Goal: Transaction & Acquisition: Purchase product/service

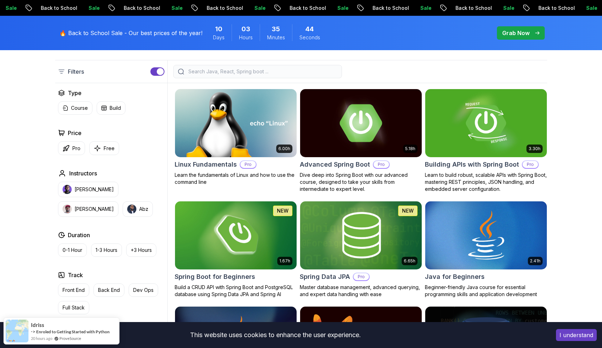
scroll to position [177, 0]
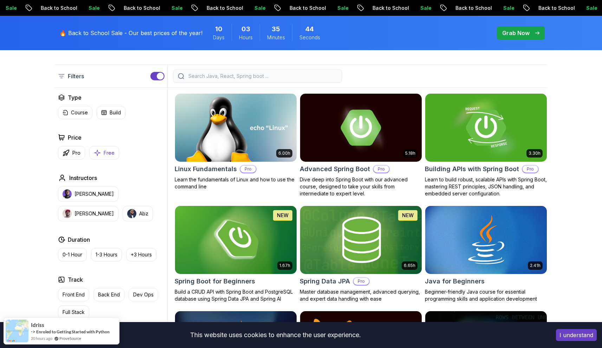
click at [105, 155] on p "Free" at bounding box center [109, 153] width 11 height 7
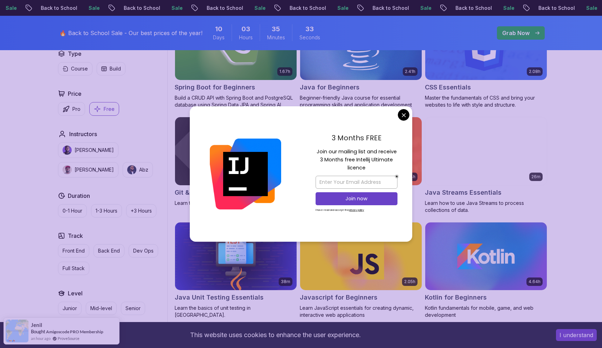
scroll to position [273, 0]
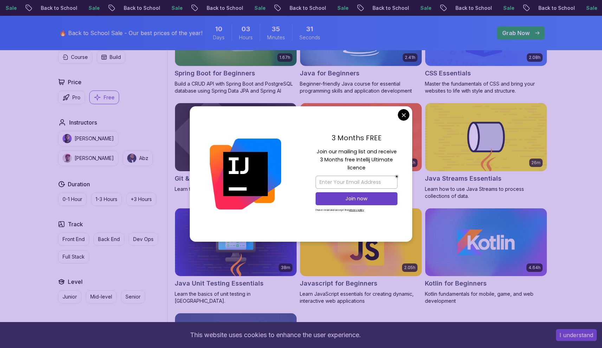
click at [401, 109] on div "3 Months FREE Join our mailing list and receive 3 Months free Intellij Ultimate…" at bounding box center [356, 174] width 111 height 136
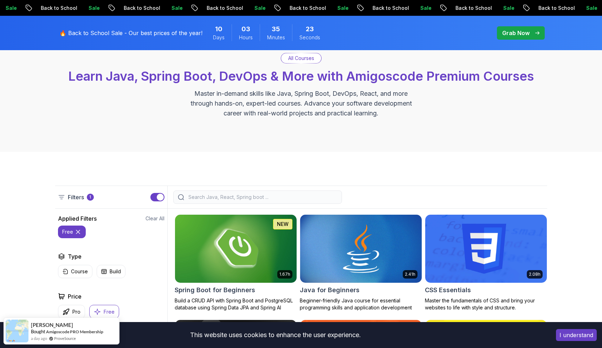
scroll to position [0, 0]
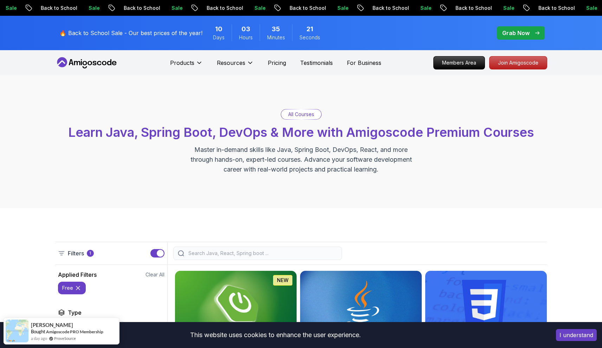
click at [288, 62] on div "Products Resources Pricing Testimonials For Business" at bounding box center [275, 63] width 211 height 14
click at [283, 63] on p "Pricing" at bounding box center [277, 63] width 18 height 8
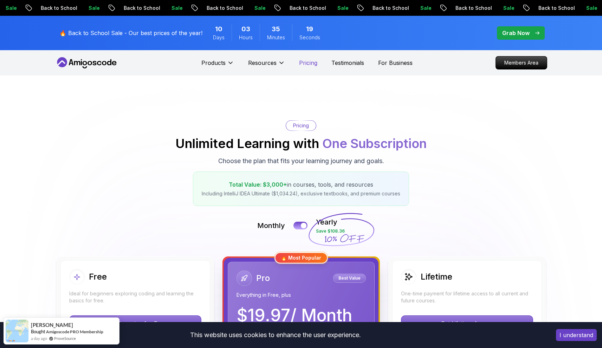
click at [302, 64] on p "Pricing" at bounding box center [308, 63] width 18 height 8
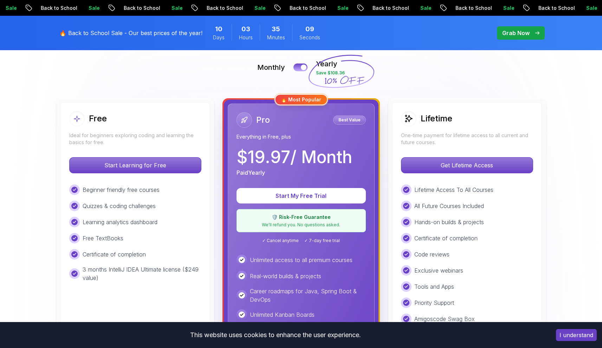
scroll to position [265, 0]
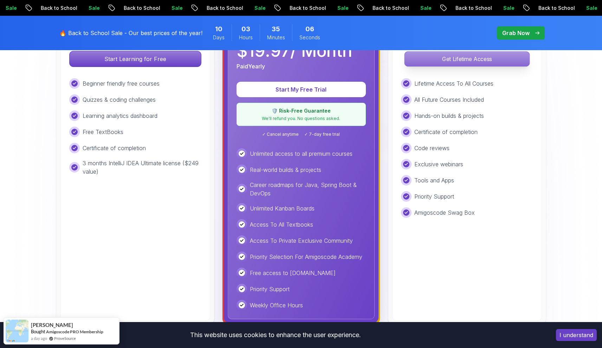
click at [476, 55] on p "Get Lifetime Access" at bounding box center [466, 59] width 125 height 15
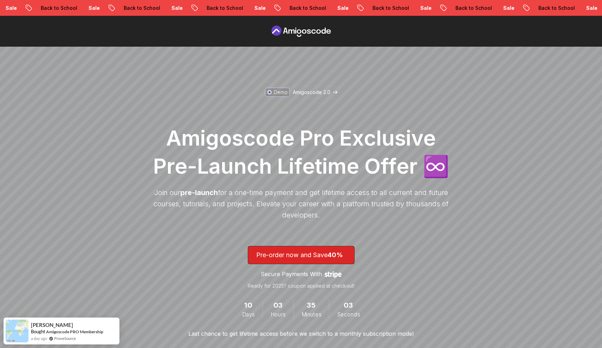
scroll to position [30, 0]
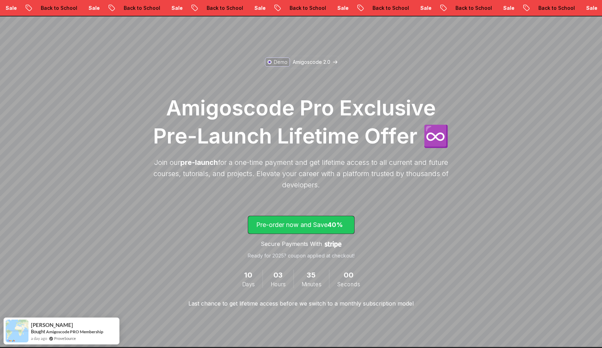
click at [325, 227] on p "Pre-order now and Save 40%" at bounding box center [301, 225] width 90 height 10
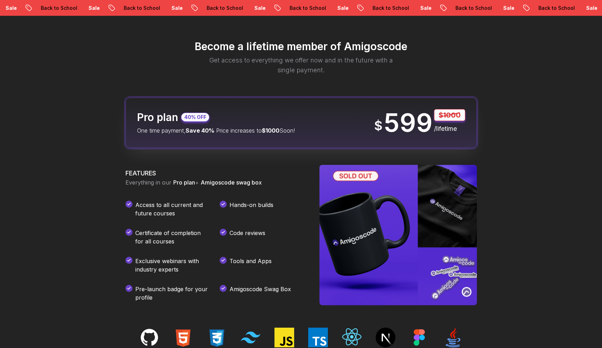
scroll to position [827, 0]
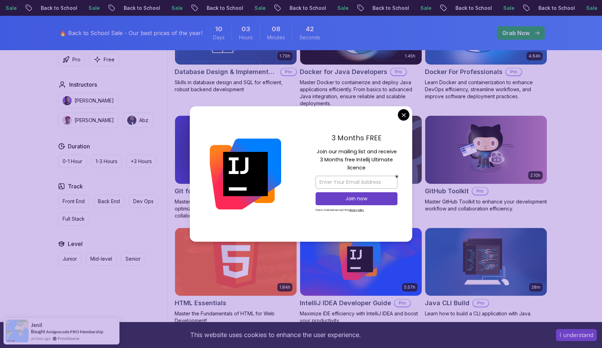
scroll to position [714, 0]
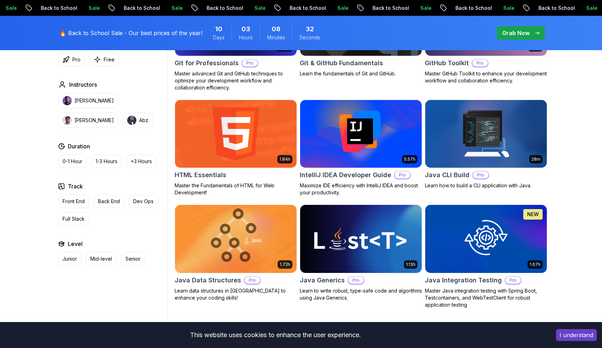
scroll to position [843, 0]
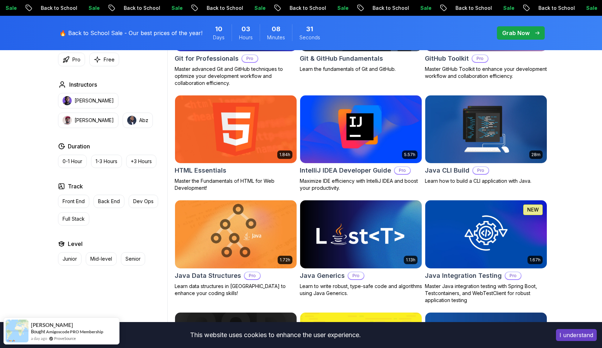
click at [411, 127] on img at bounding box center [360, 129] width 127 height 71
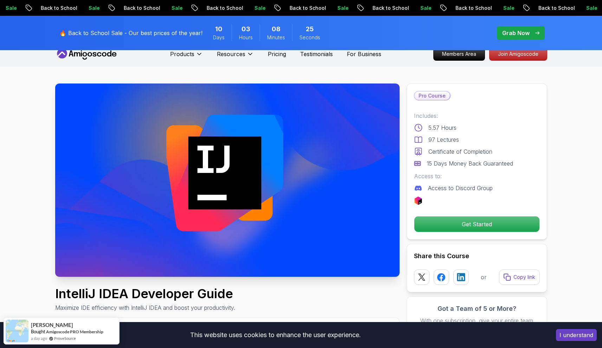
scroll to position [13, 0]
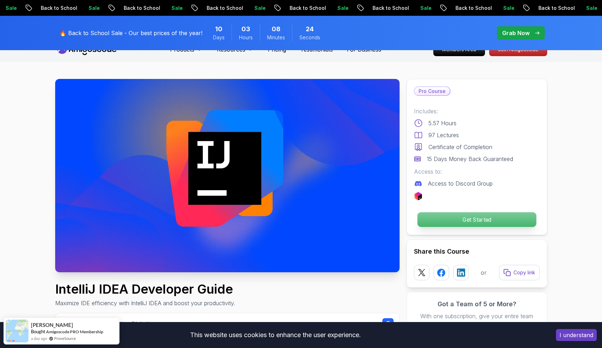
click at [454, 218] on p "Get Started" at bounding box center [476, 219] width 119 height 15
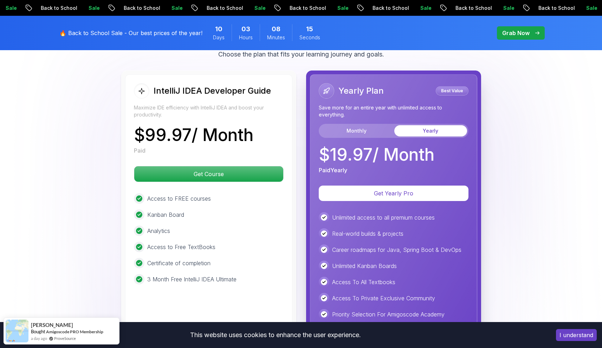
scroll to position [1656, 0]
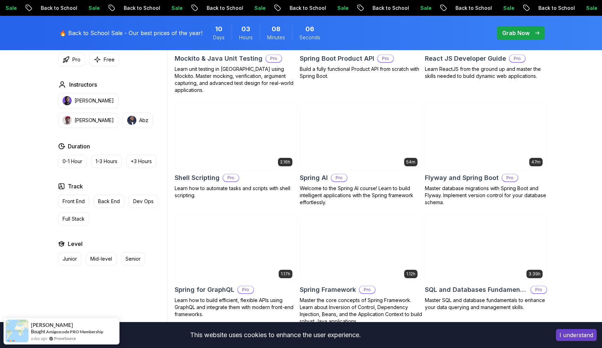
scroll to position [1727, 0]
